Goal: Navigation & Orientation: Understand site structure

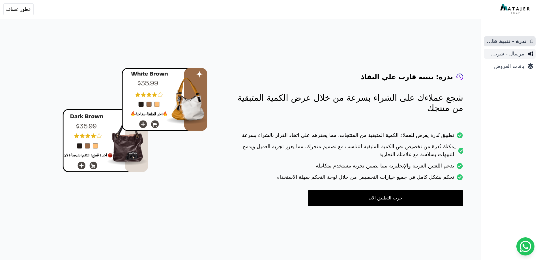
click at [497, 55] on span "مرسال - شريط دعاية" at bounding box center [505, 54] width 38 height 8
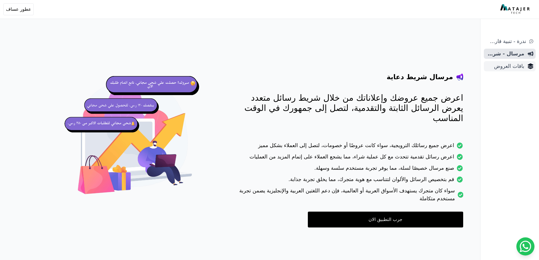
click at [498, 70] on link "باقات العروض" at bounding box center [510, 66] width 52 height 10
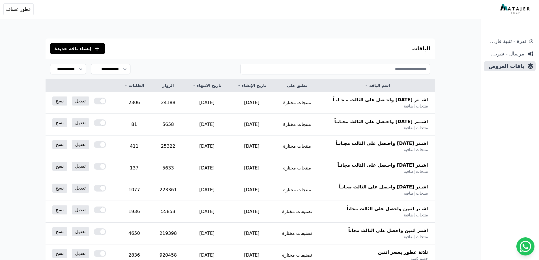
click at [512, 8] on img at bounding box center [515, 9] width 31 height 10
